Goal: Information Seeking & Learning: Learn about a topic

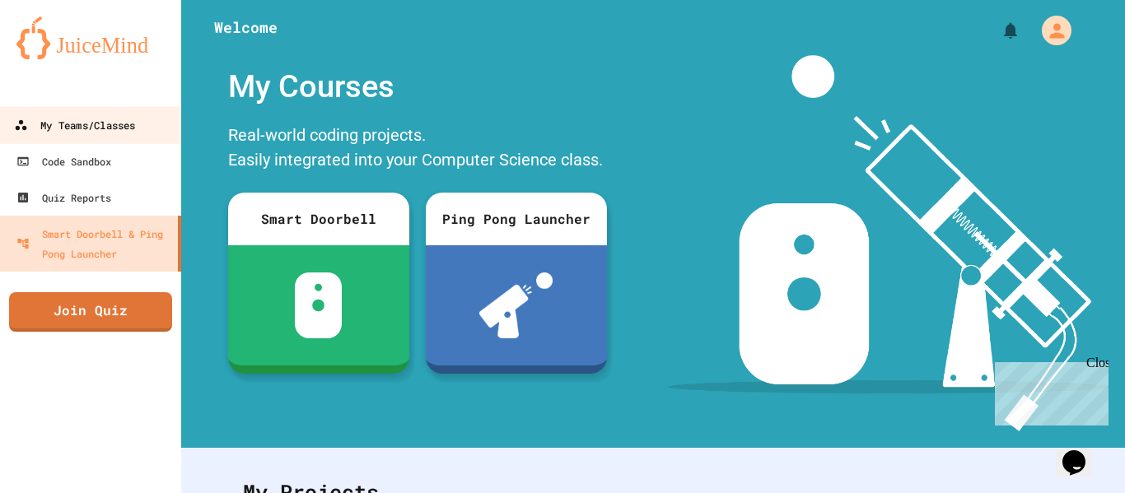
click at [116, 121] on div "My Teams/Classes" at bounding box center [74, 125] width 121 height 21
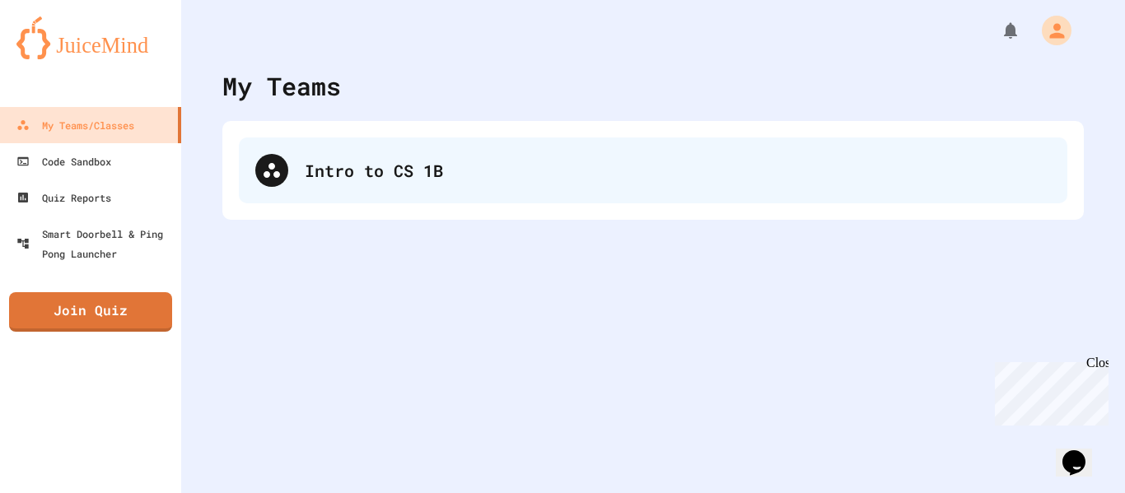
click at [313, 159] on div "Intro to CS 1B" at bounding box center [678, 170] width 746 height 25
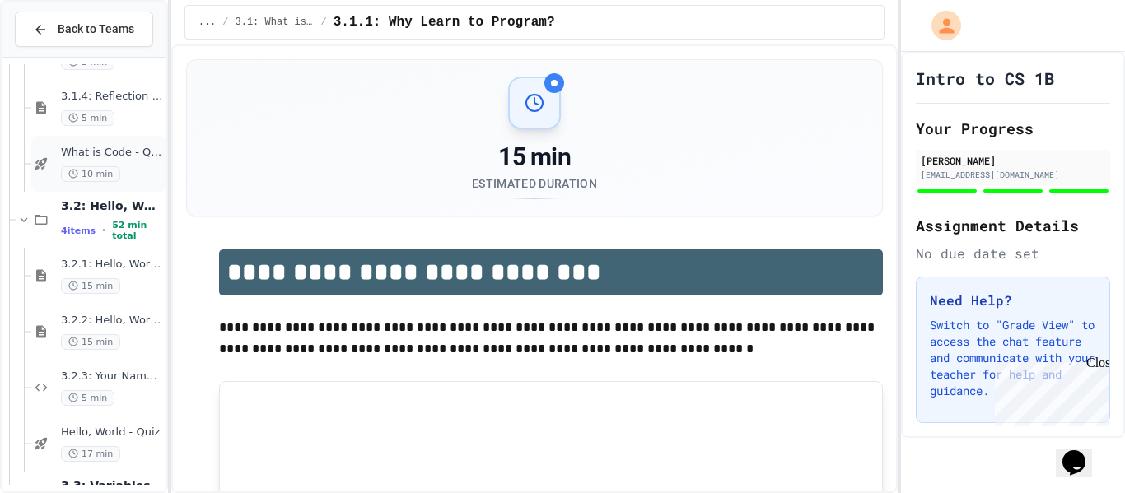
scroll to position [275, 0]
click at [137, 434] on span "Hello, World - Quiz" at bounding box center [112, 432] width 102 height 14
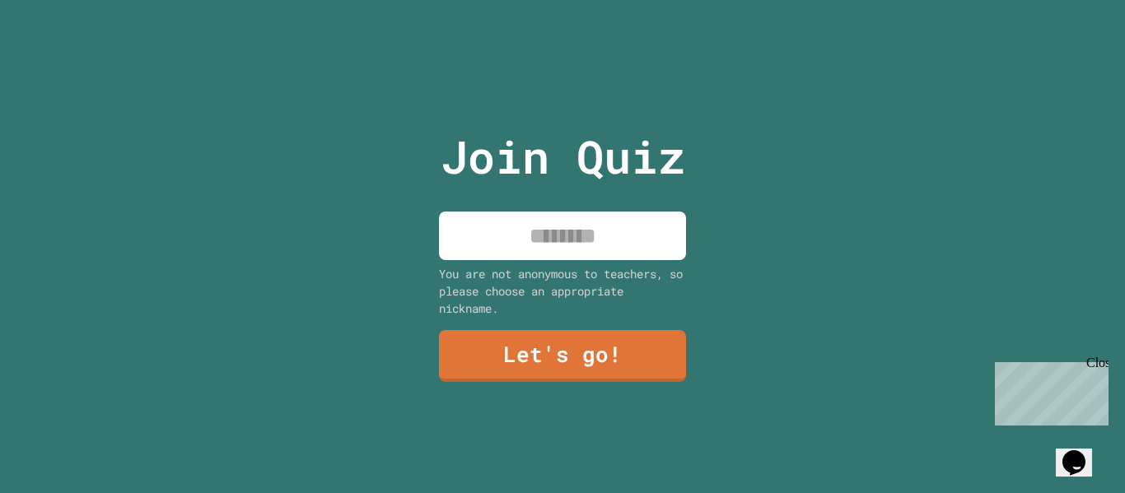
click at [619, 244] on input at bounding box center [562, 236] width 247 height 49
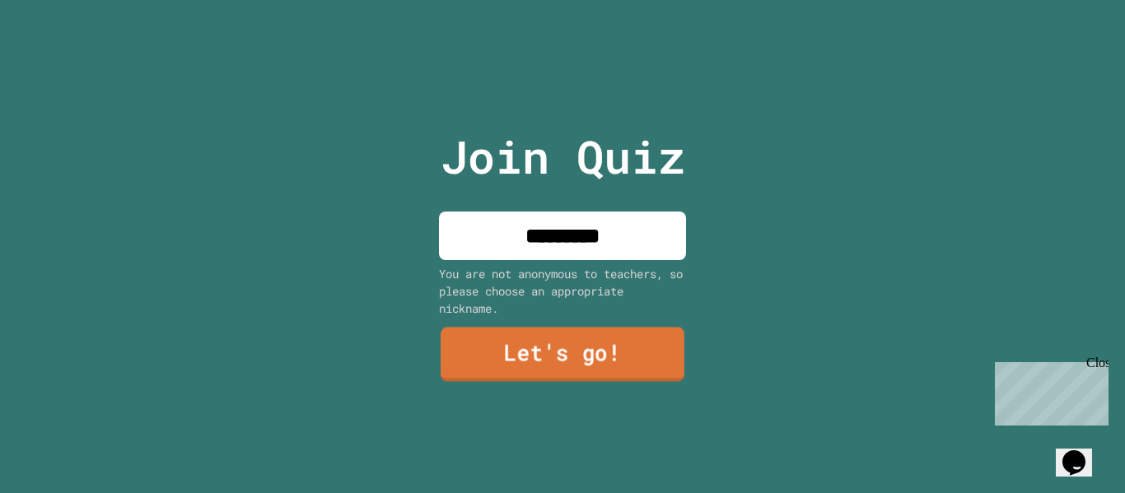
type input "*********"
click at [537, 368] on link "Let's go!" at bounding box center [563, 355] width 244 height 54
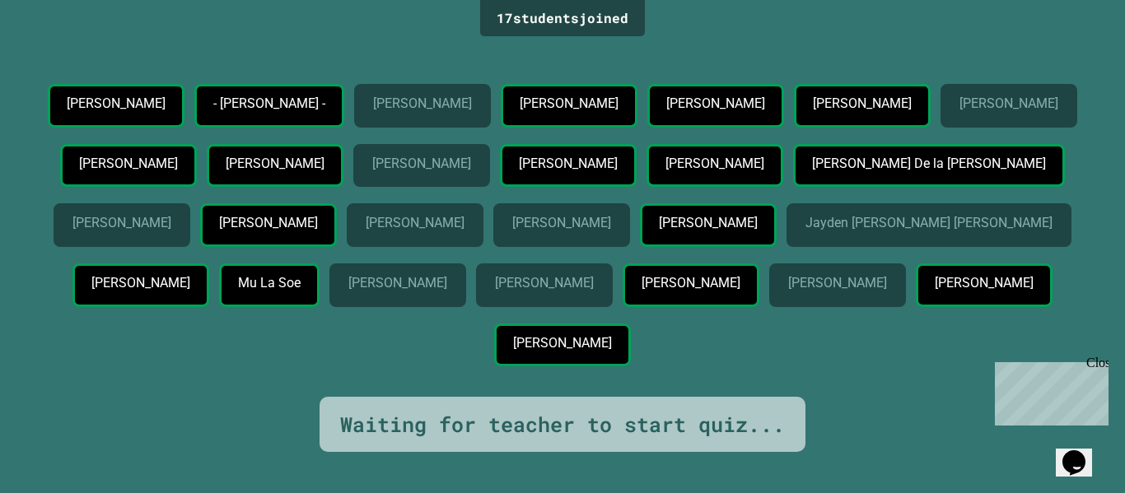
click at [1080, 459] on icon "Chat widget" at bounding box center [1074, 463] width 23 height 25
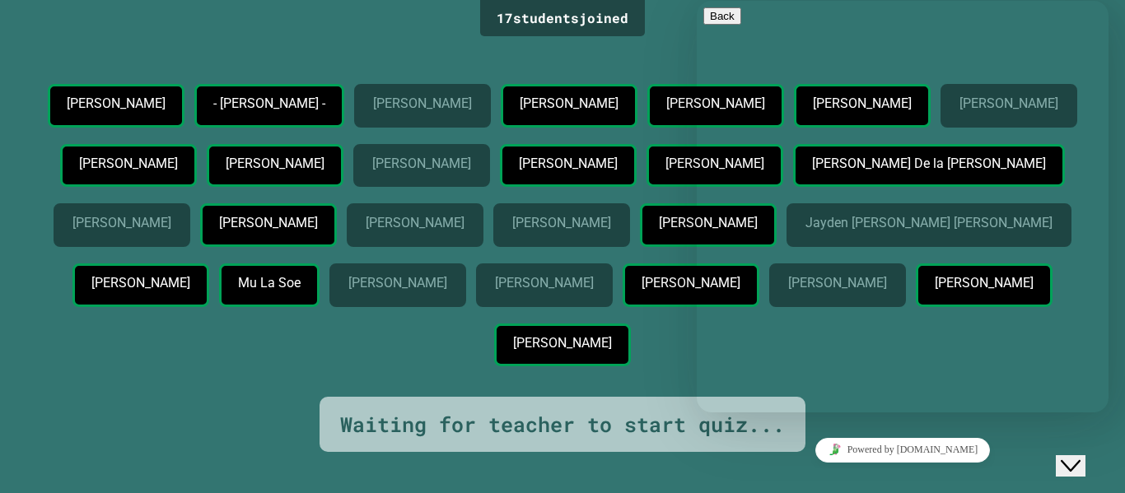
click at [1080, 459] on icon "Close Chat This icon closes the chat window." at bounding box center [1071, 466] width 20 height 20
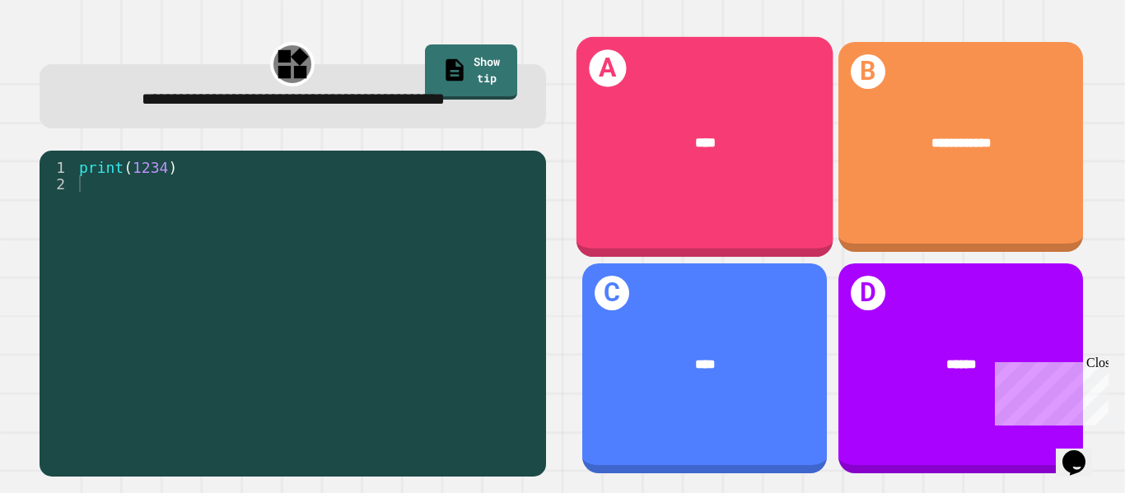
click at [655, 178] on div "****" at bounding box center [704, 143] width 257 height 77
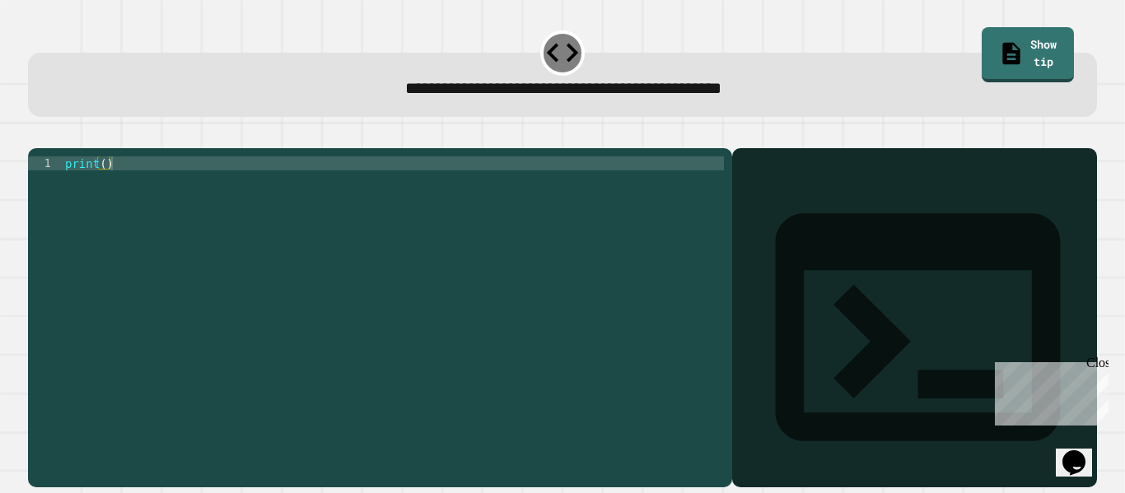
click at [488, 330] on div "print ( )" at bounding box center [393, 311] width 662 height 308
click at [104, 190] on div "print ( )" at bounding box center [393, 311] width 662 height 308
click at [36, 135] on icon "button" at bounding box center [36, 135] width 0 height 0
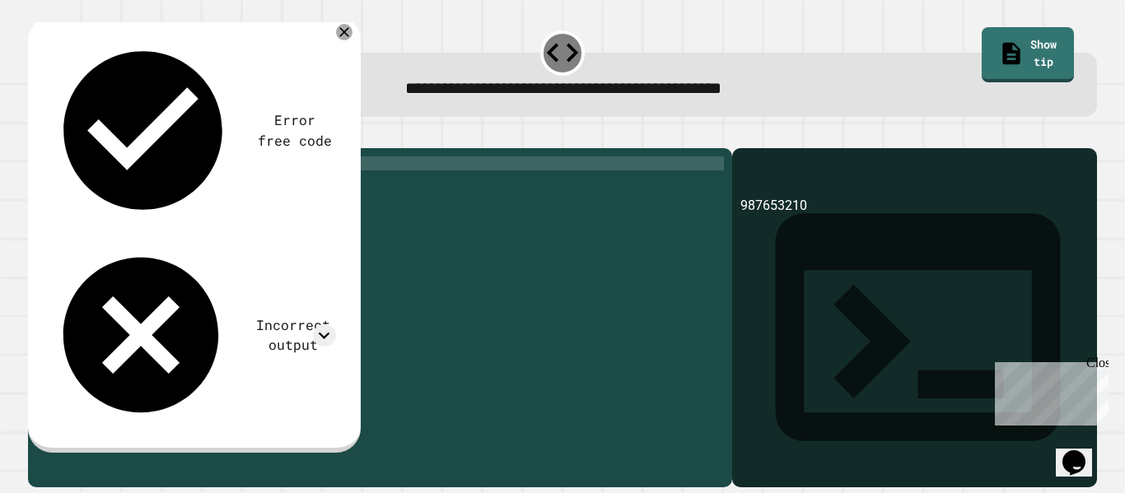
click at [262, 222] on div "print ( 987653210 )" at bounding box center [393, 311] width 662 height 308
click at [166, 187] on div "print ( 987653210 )" at bounding box center [393, 311] width 662 height 308
click at [36, 135] on icon "button" at bounding box center [36, 135] width 0 height 0
click at [100, 185] on div "print ( 987653210 )" at bounding box center [393, 311] width 662 height 308
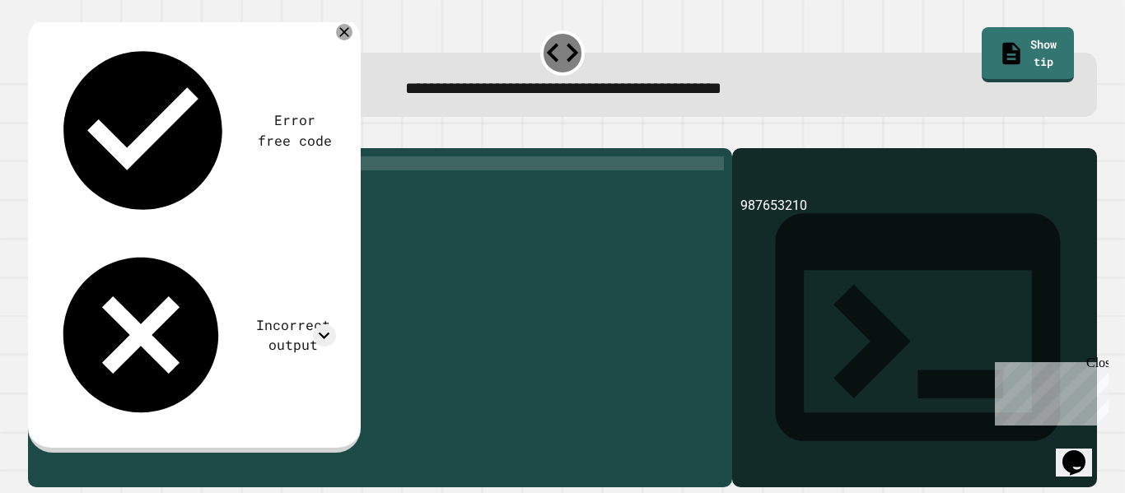
click at [145, 189] on div "print ( 987653210 )" at bounding box center [393, 311] width 662 height 308
click at [106, 190] on div "print ( 9876543210 )" at bounding box center [393, 311] width 662 height 308
type textarea "**********"
click at [36, 135] on icon "button" at bounding box center [36, 135] width 0 height 0
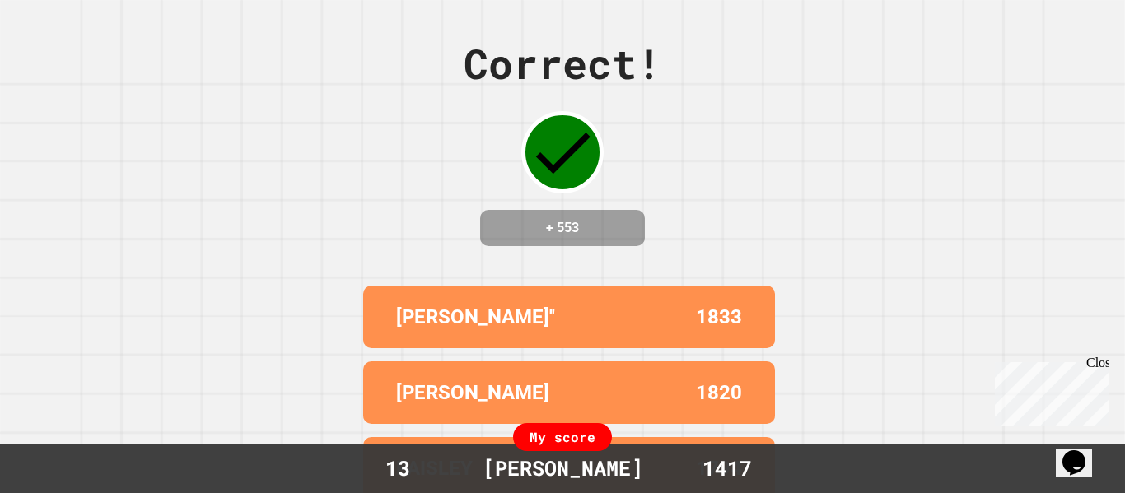
scroll to position [0, 0]
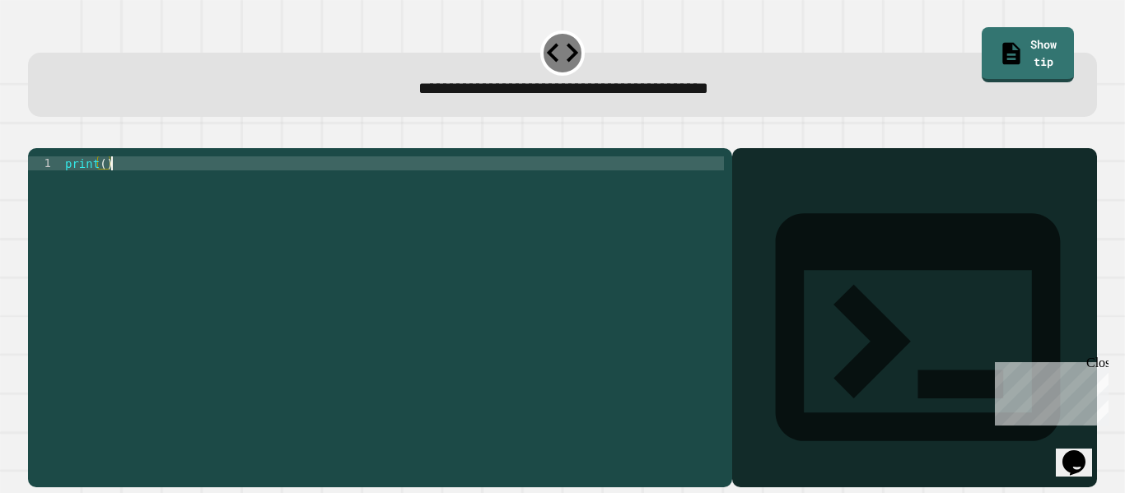
click at [103, 194] on div "print ( )" at bounding box center [393, 311] width 662 height 308
click at [104, 185] on div "print ( )" at bounding box center [393, 311] width 662 height 308
type textarea "**********"
click at [36, 135] on icon "button" at bounding box center [36, 135] width 0 height 0
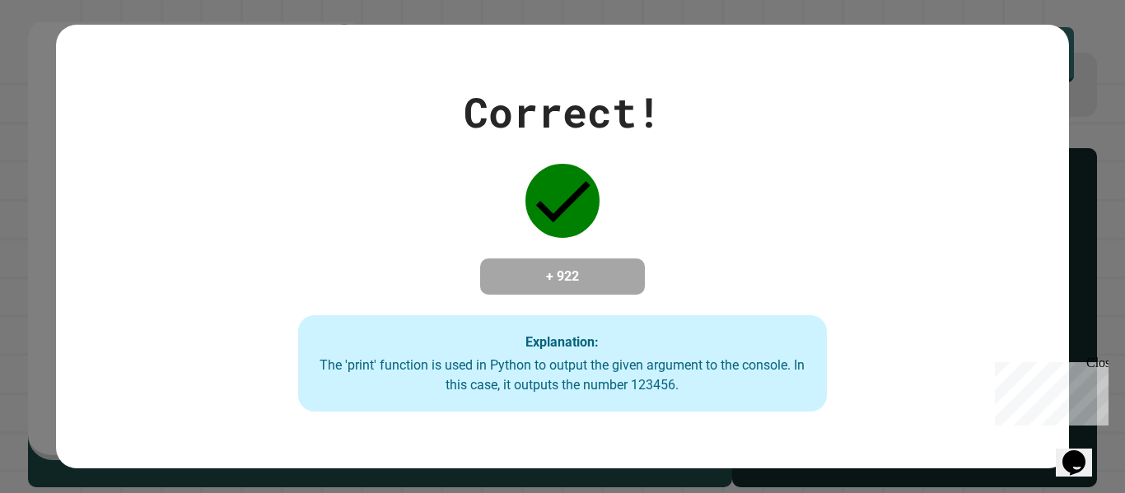
click at [517, 442] on div "Correct! + 922 Explanation: The 'print' function is used in Python to output th…" at bounding box center [562, 247] width 1012 height 444
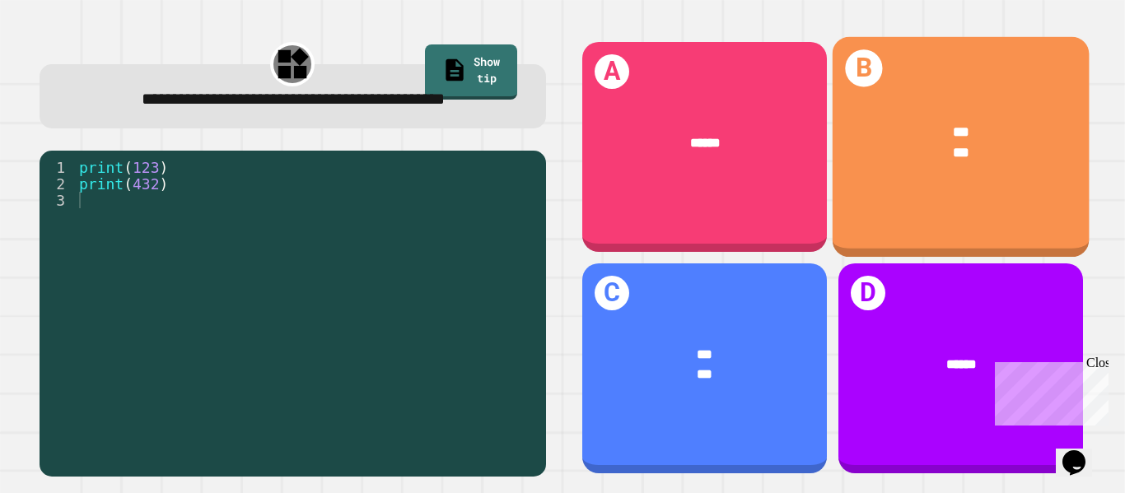
click at [934, 220] on div "B *** ***" at bounding box center [960, 147] width 257 height 221
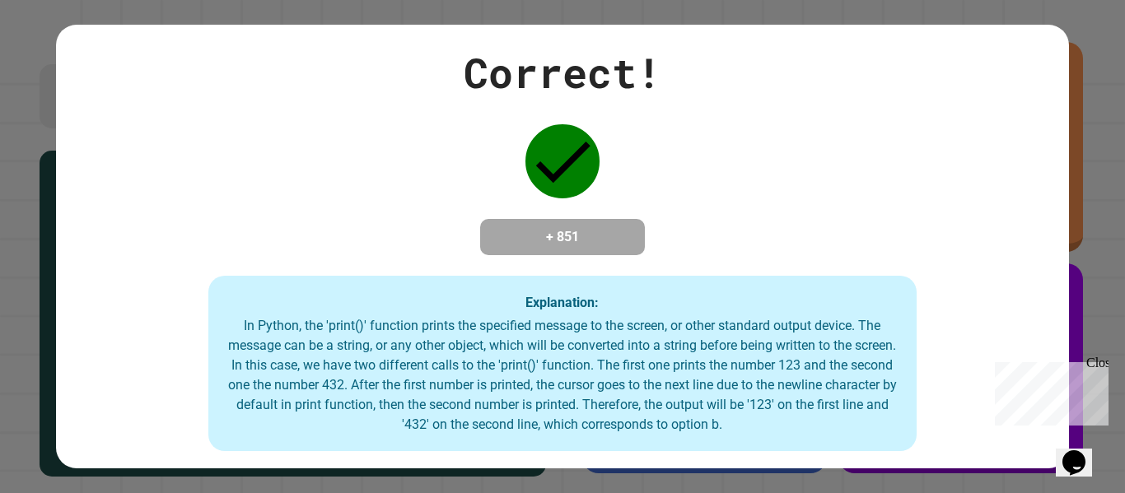
click at [1101, 363] on div "Close" at bounding box center [1097, 366] width 21 height 21
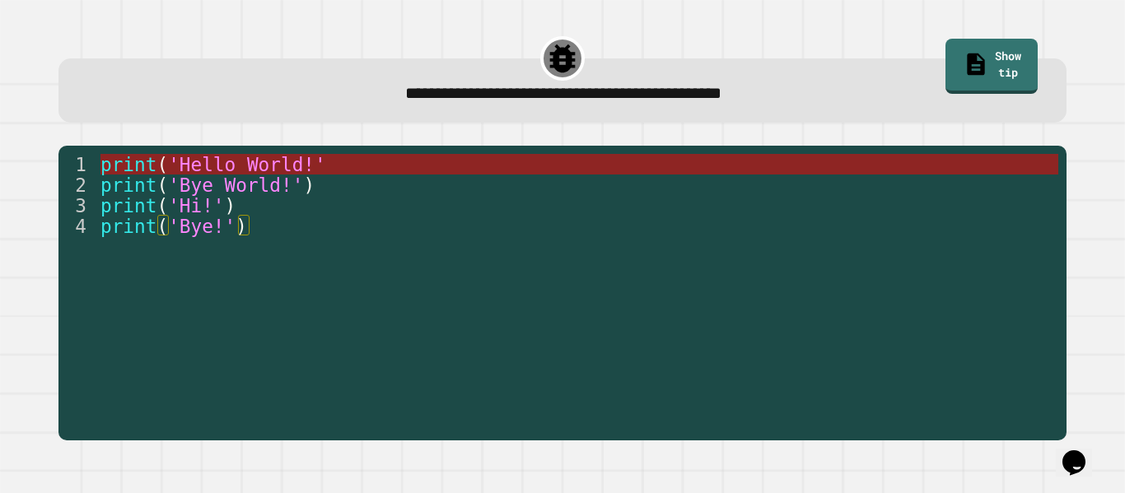
click at [269, 157] on span "'Hello World!'" at bounding box center [247, 164] width 158 height 21
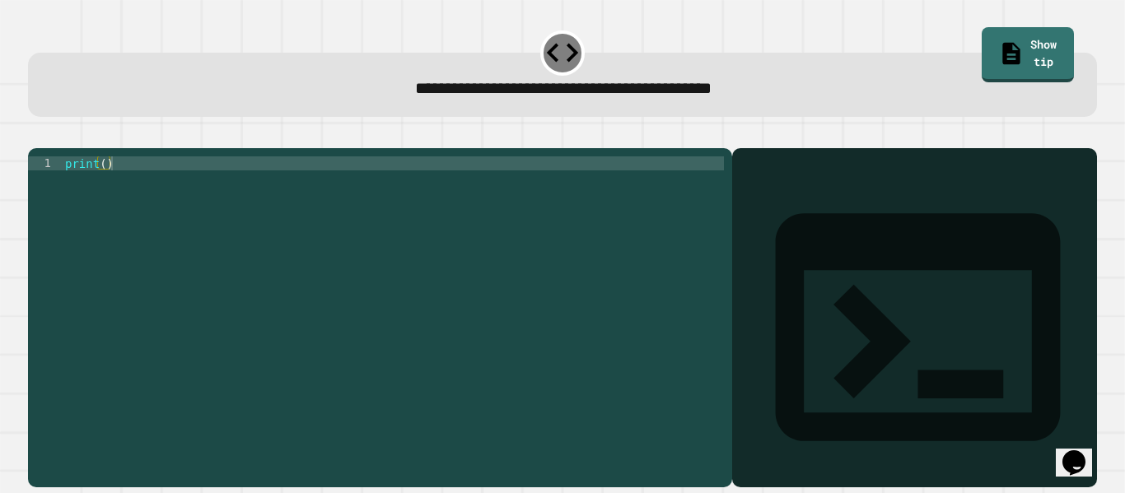
click at [104, 194] on div "print ( )" at bounding box center [393, 311] width 662 height 308
click at [105, 192] on div "print ( )" at bounding box center [393, 311] width 662 height 308
type textarea "**********"
click at [36, 135] on button "button" at bounding box center [36, 135] width 0 height 0
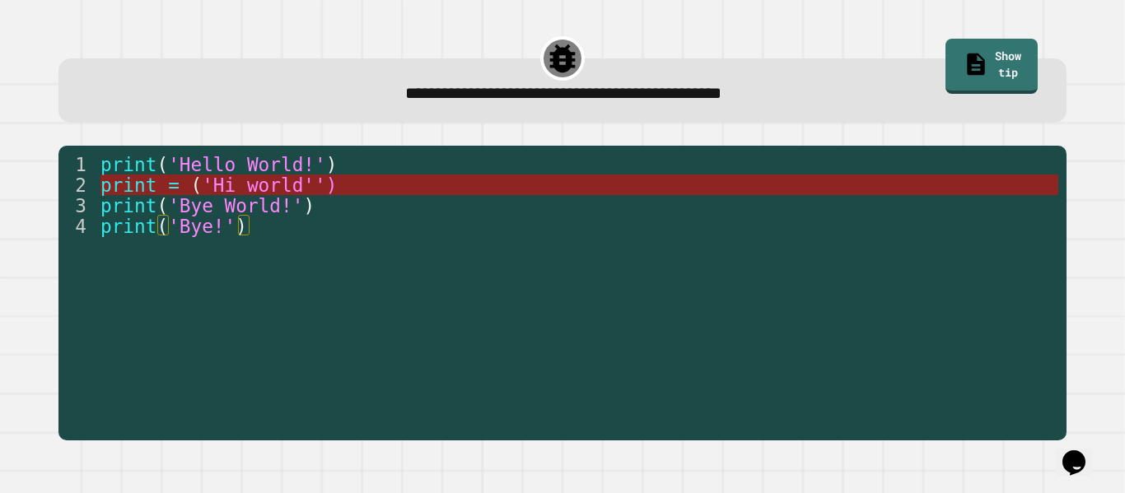
click at [337, 189] on span "'Hi world'')" at bounding box center [269, 185] width 135 height 21
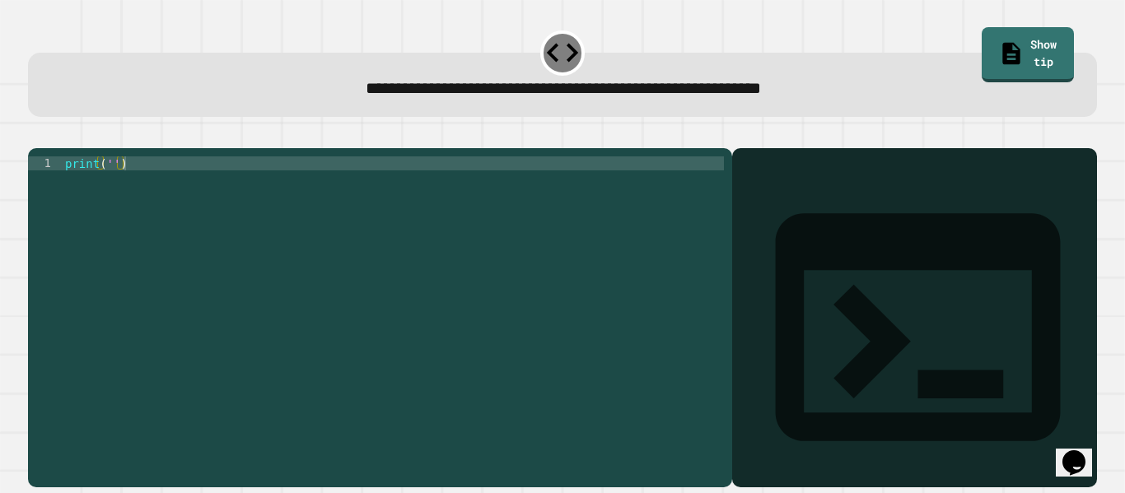
click at [113, 189] on div "print ( '' )" at bounding box center [393, 311] width 662 height 308
click at [52, 147] on icon "button" at bounding box center [47, 145] width 9 height 12
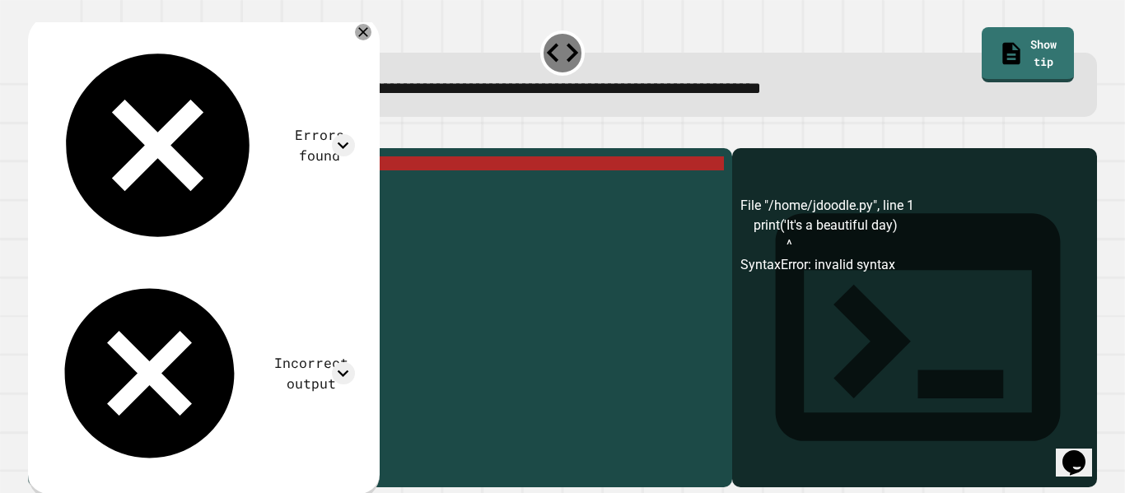
click at [134, 192] on div "print ( 'It' s a beautiful day )" at bounding box center [393, 311] width 662 height 308
click at [136, 189] on div "print ( 'It' s a beautiful day )" at bounding box center [393, 311] width 662 height 308
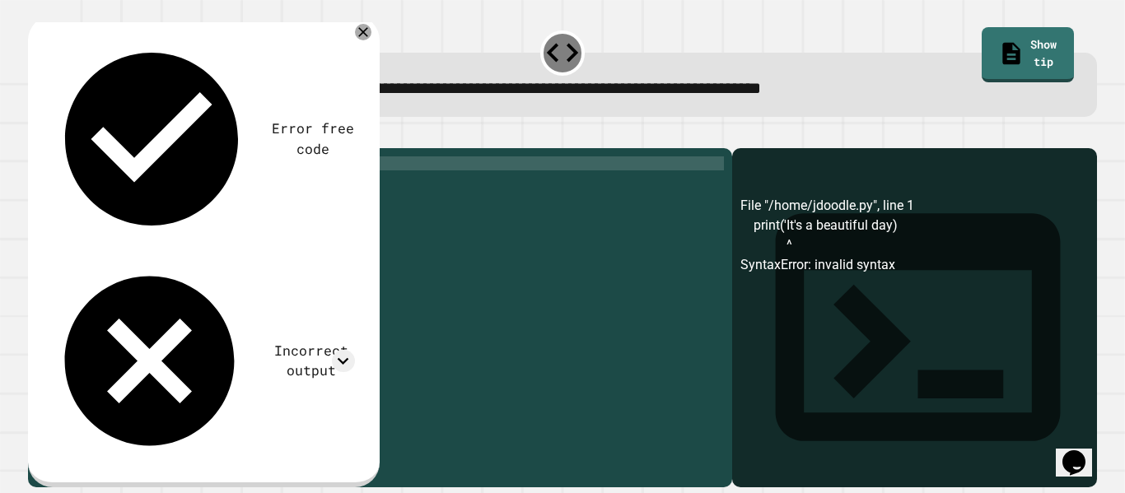
scroll to position [0, 10]
click at [36, 135] on button "button" at bounding box center [36, 135] width 0 height 0
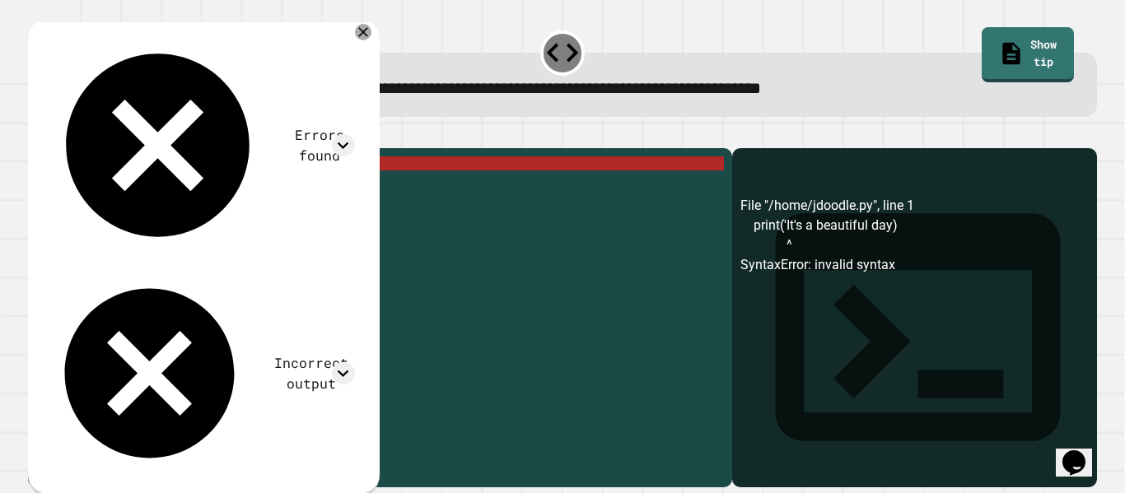
click at [129, 190] on div "print ( 'It' s a beautiful day )" at bounding box center [393, 311] width 662 height 308
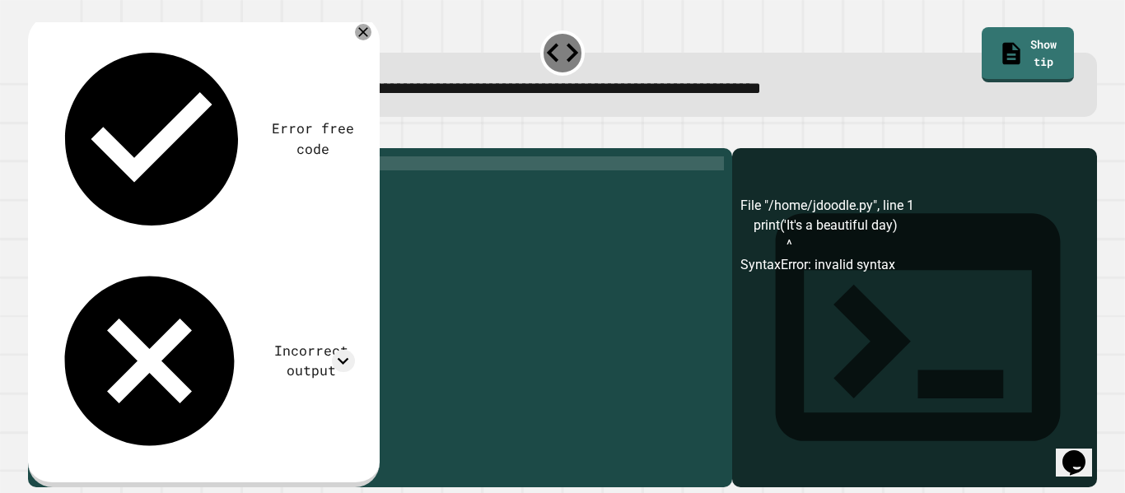
scroll to position [0, 9]
click at [244, 191] on div "print ( 'It' s a beautiful day )" at bounding box center [393, 311] width 662 height 308
click at [52, 149] on icon "button" at bounding box center [47, 145] width 9 height 12
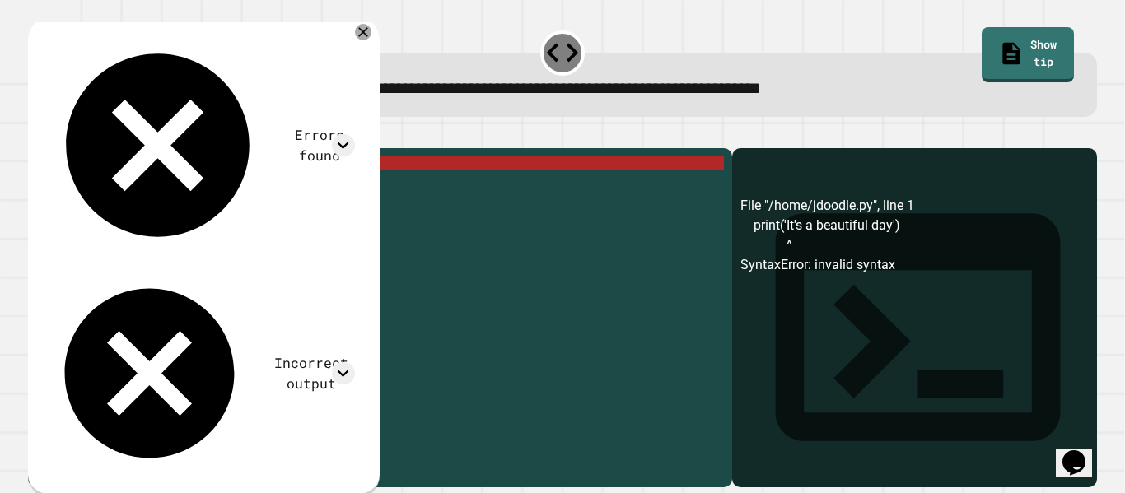
click at [36, 135] on icon "button" at bounding box center [36, 135] width 0 height 0
click at [123, 189] on div "print ( 'It' s a beautiful day ')" at bounding box center [393, 311] width 662 height 308
click at [129, 189] on div "print ( 'It' s a beautiful day ')" at bounding box center [393, 311] width 662 height 308
click at [113, 187] on div "print ( 'It' s a beautiful day ')" at bounding box center [393, 311] width 662 height 308
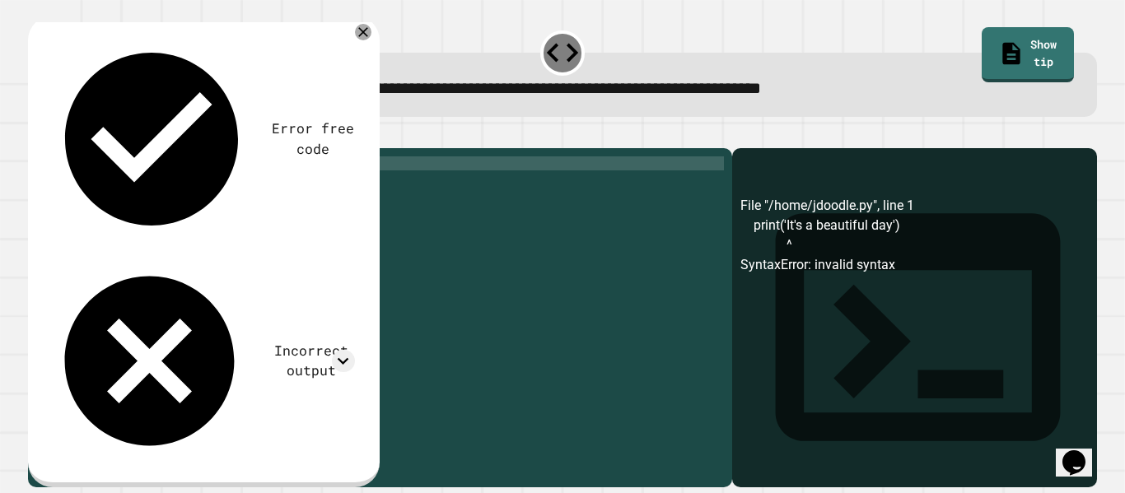
scroll to position [0, 6]
click at [245, 188] on div "print ( It 's a beautiful day' )" at bounding box center [393, 311] width 662 height 308
click at [36, 135] on icon "button" at bounding box center [36, 135] width 0 height 0
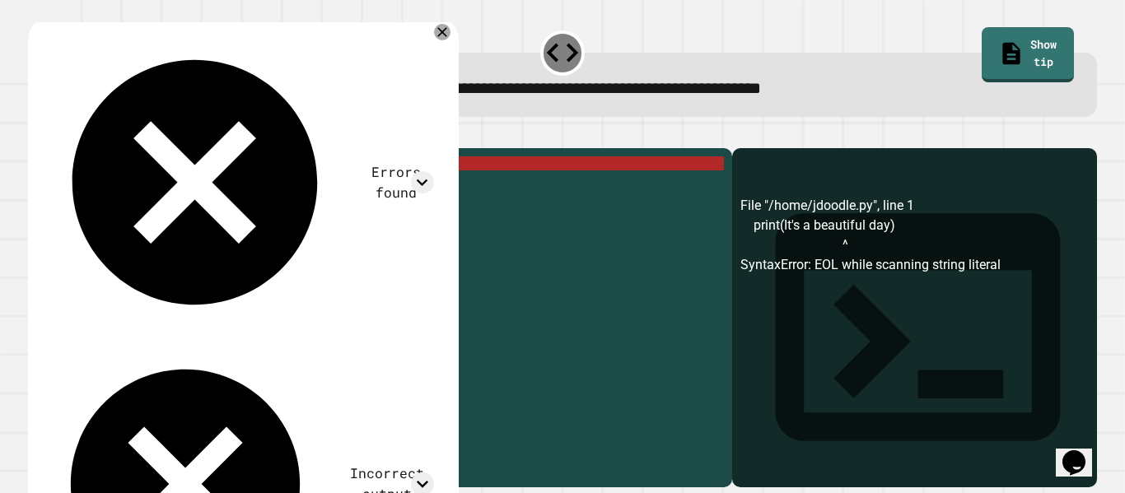
click at [103, 189] on div "print ( It 's a beautiful day)" at bounding box center [393, 311] width 662 height 308
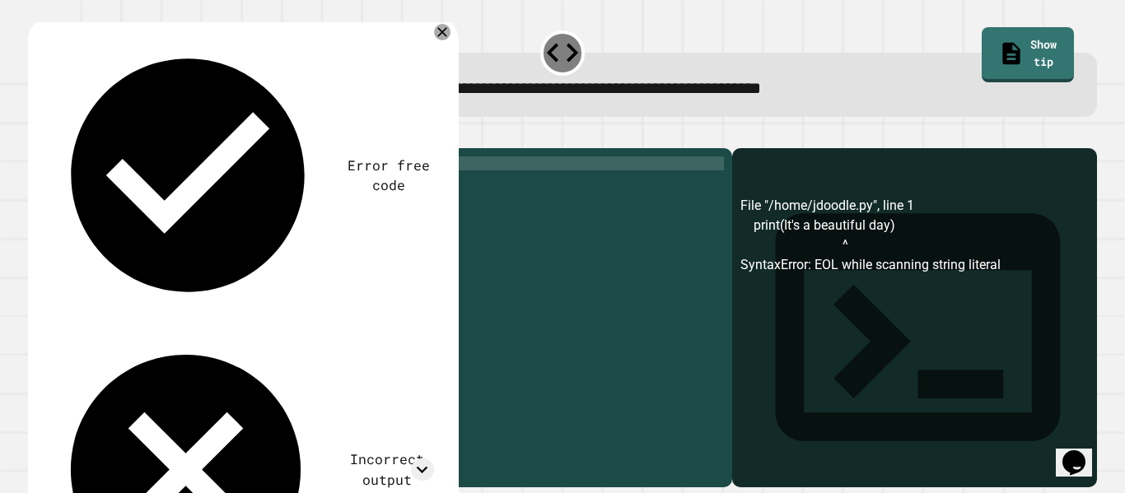
scroll to position [0, 7]
click at [245, 189] on div "print ( "It's a beautiful day)" at bounding box center [393, 311] width 662 height 308
type textarea "**********"
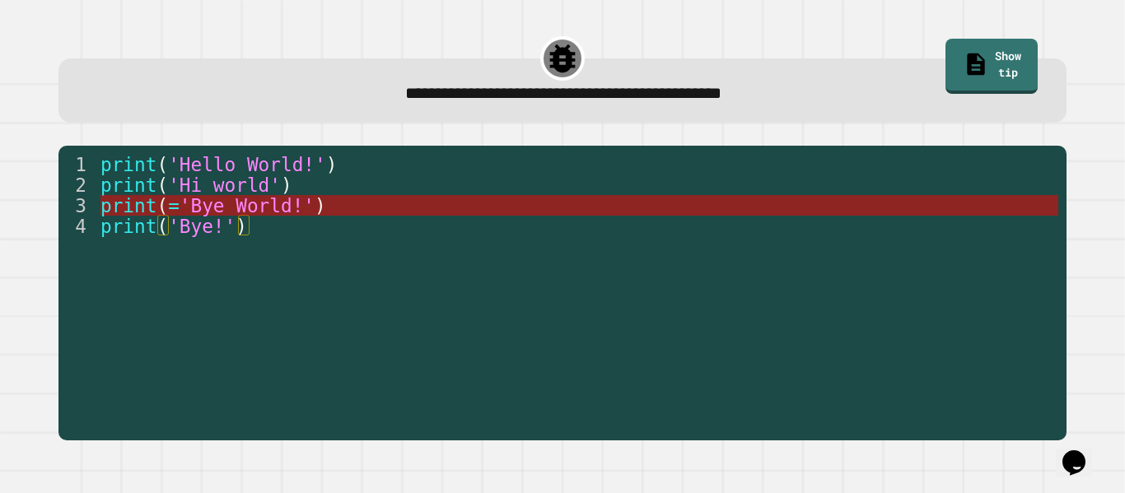
click at [190, 204] on span "'Bye World!'" at bounding box center [247, 205] width 135 height 21
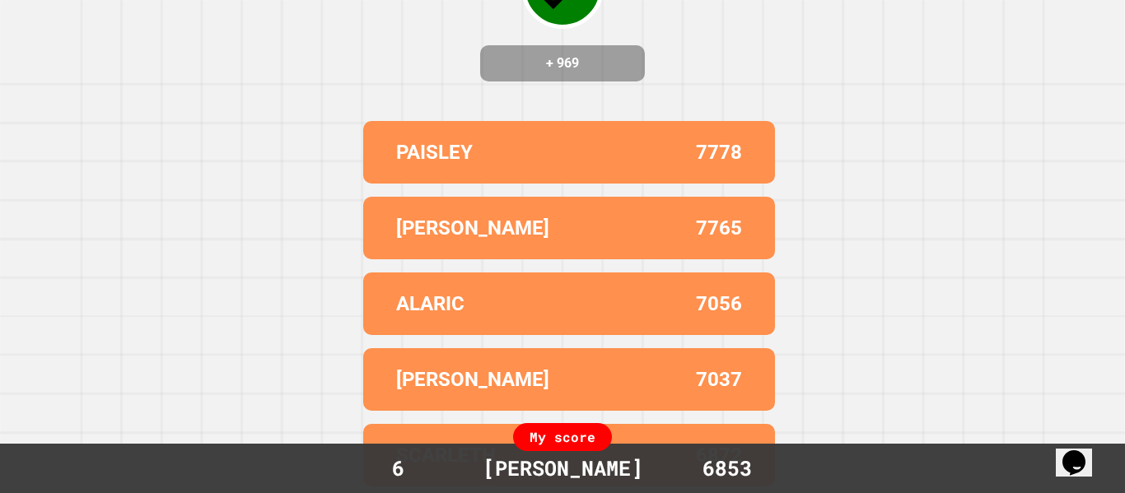
scroll to position [0, 0]
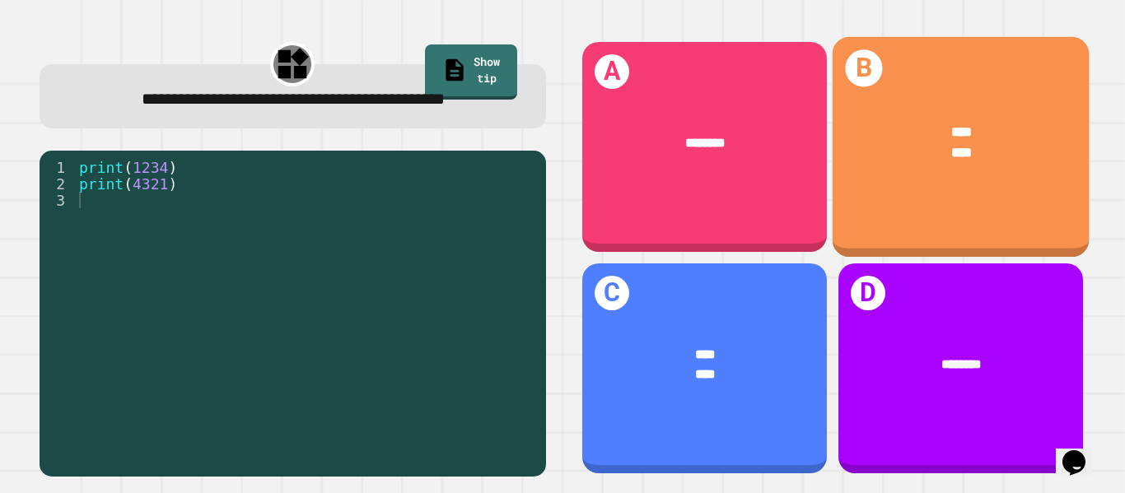
click at [901, 189] on div "**** ****" at bounding box center [960, 142] width 257 height 97
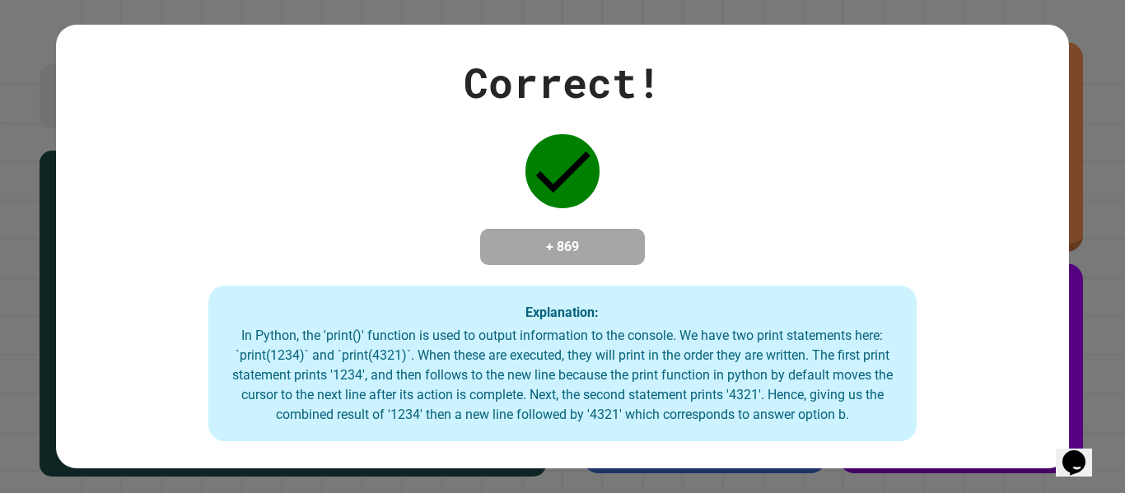
click at [1067, 469] on button "Opens Chat This icon Opens the chat window." at bounding box center [1074, 463] width 36 height 28
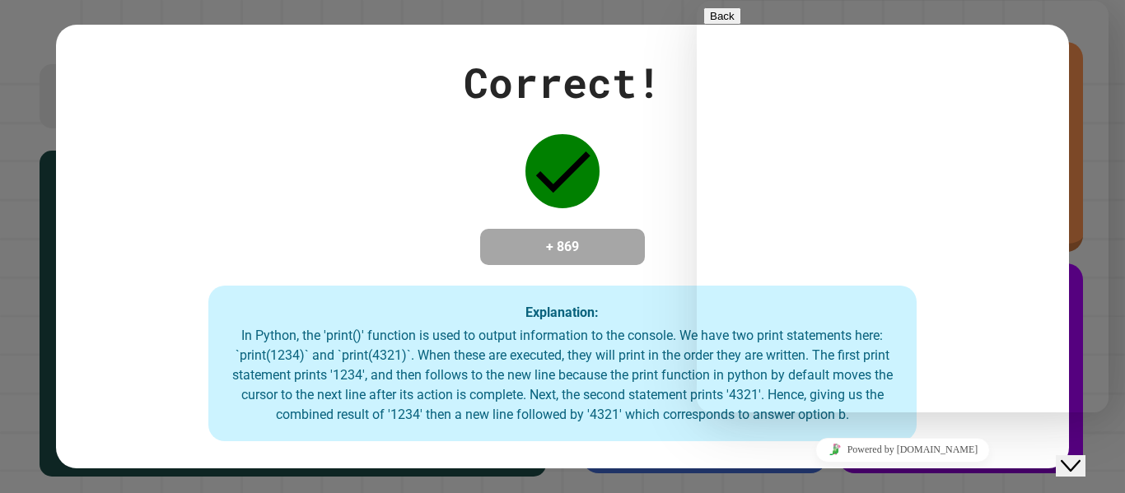
click at [1067, 469] on button "Close Chat This icon closes the chat window." at bounding box center [1071, 466] width 30 height 21
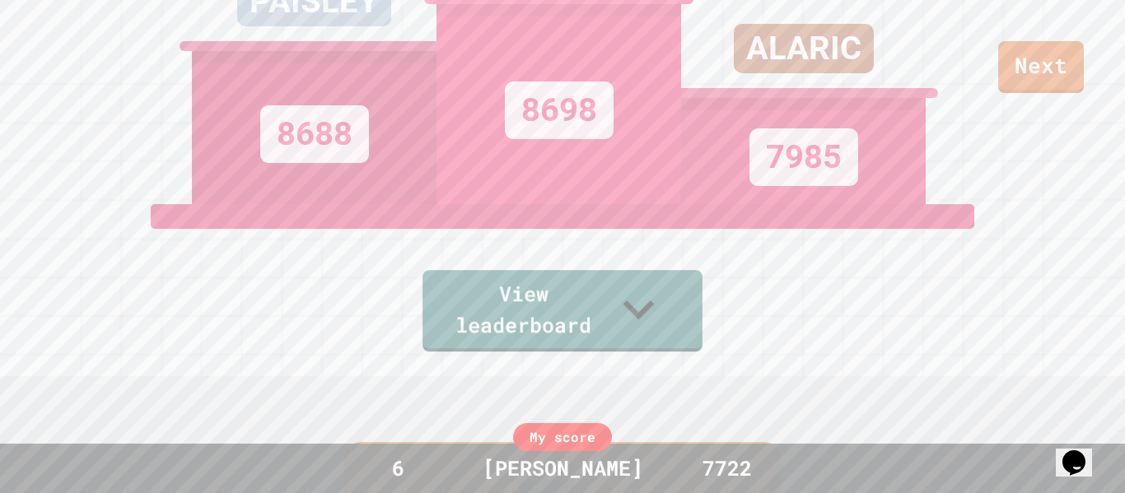
scroll to position [119, 0]
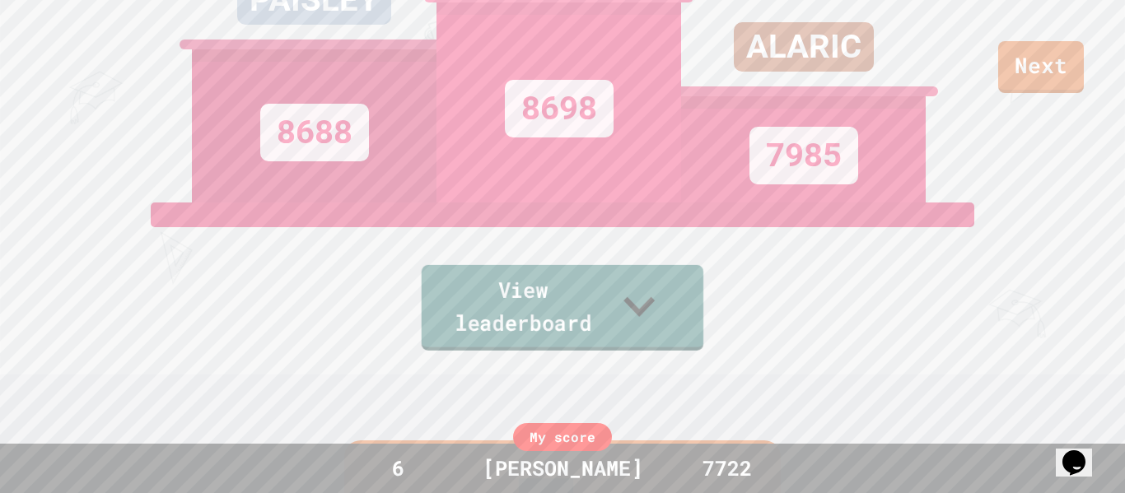
click at [491, 329] on link "View leaderboard" at bounding box center [563, 308] width 282 height 86
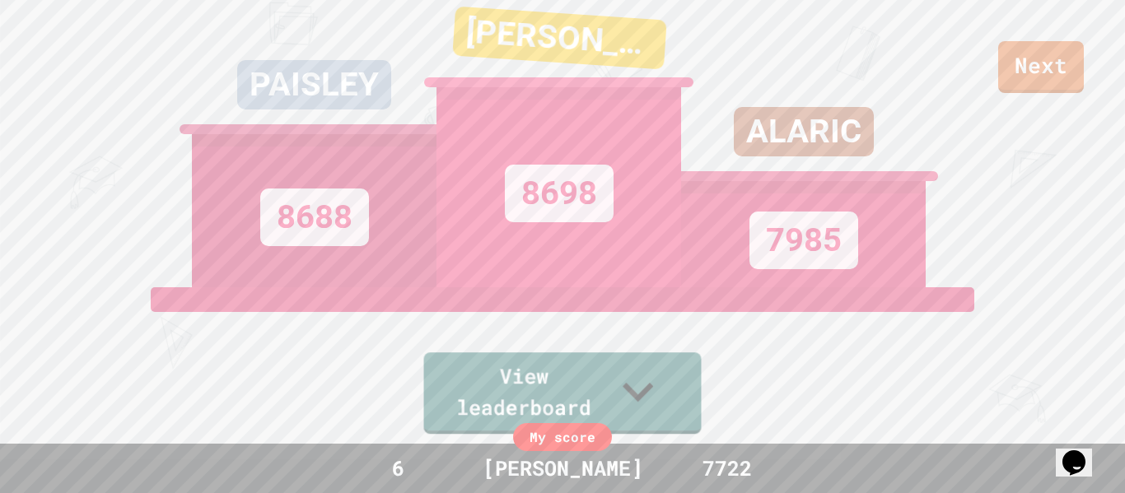
scroll to position [0, 0]
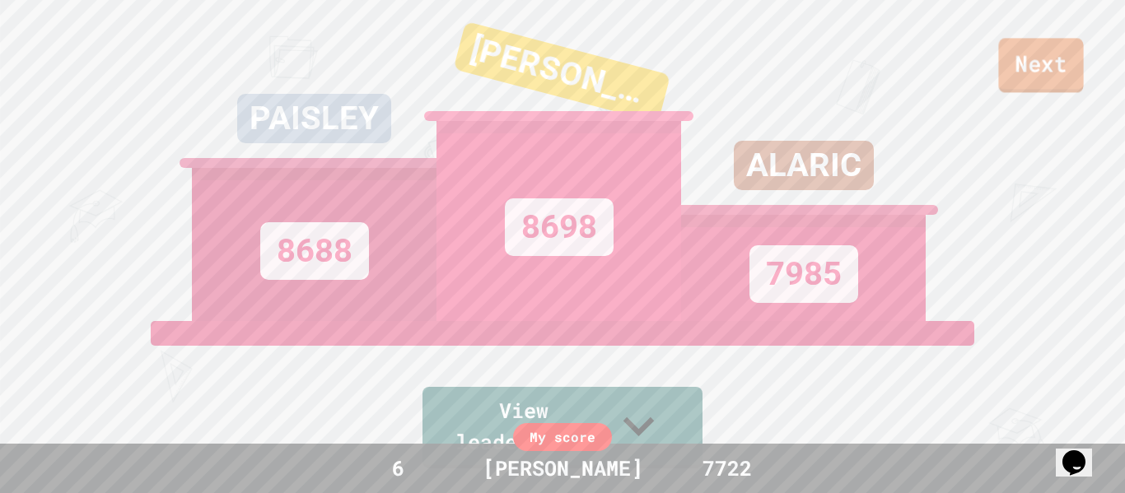
click at [1051, 90] on link "Next" at bounding box center [1040, 65] width 85 height 54
